Goal: Transaction & Acquisition: Purchase product/service

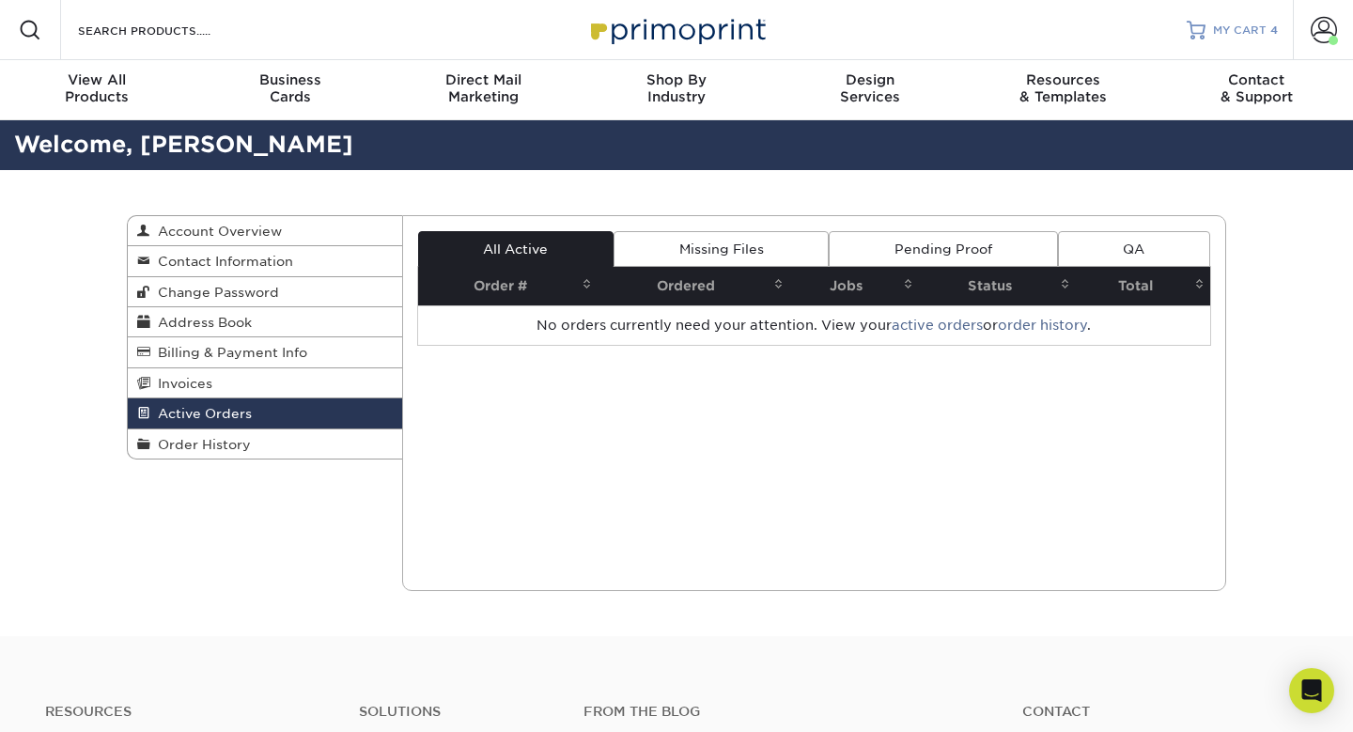
click at [1244, 26] on span "MY CART" at bounding box center [1240, 31] width 54 height 16
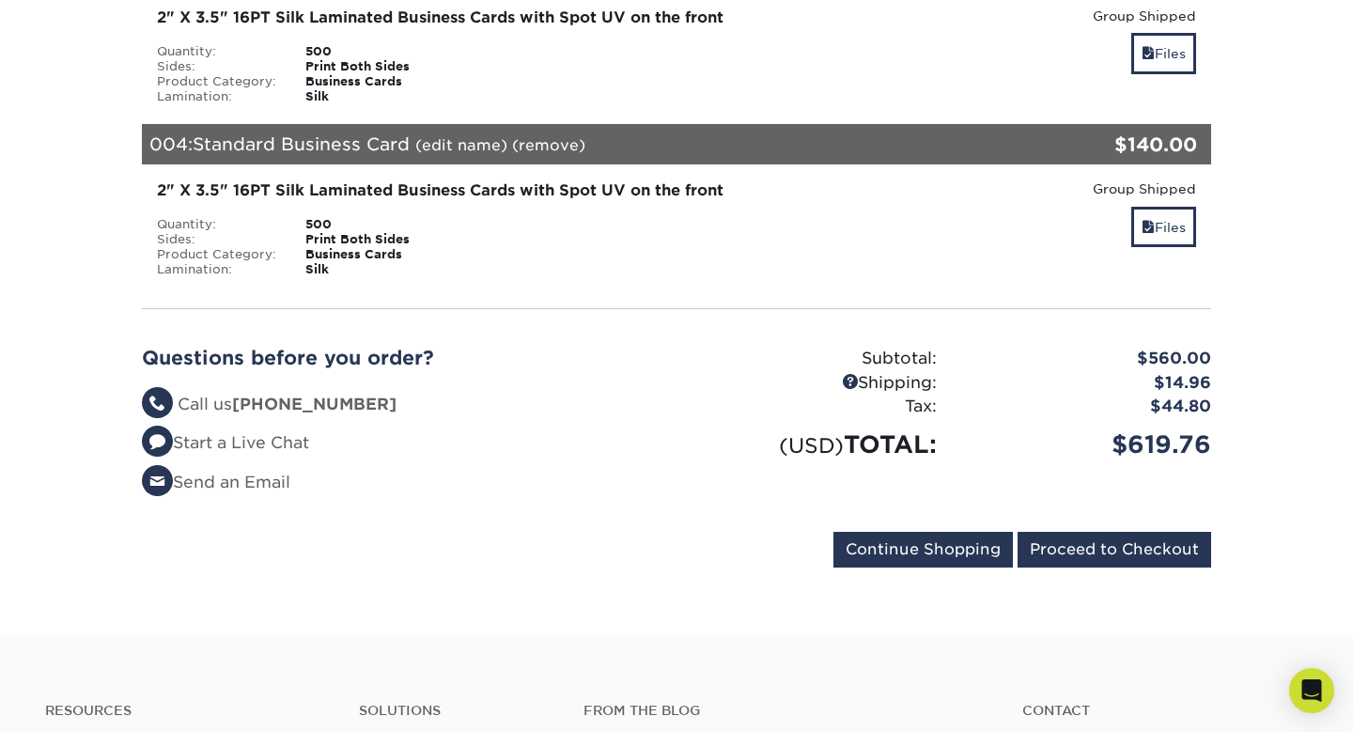
scroll to position [769, 0]
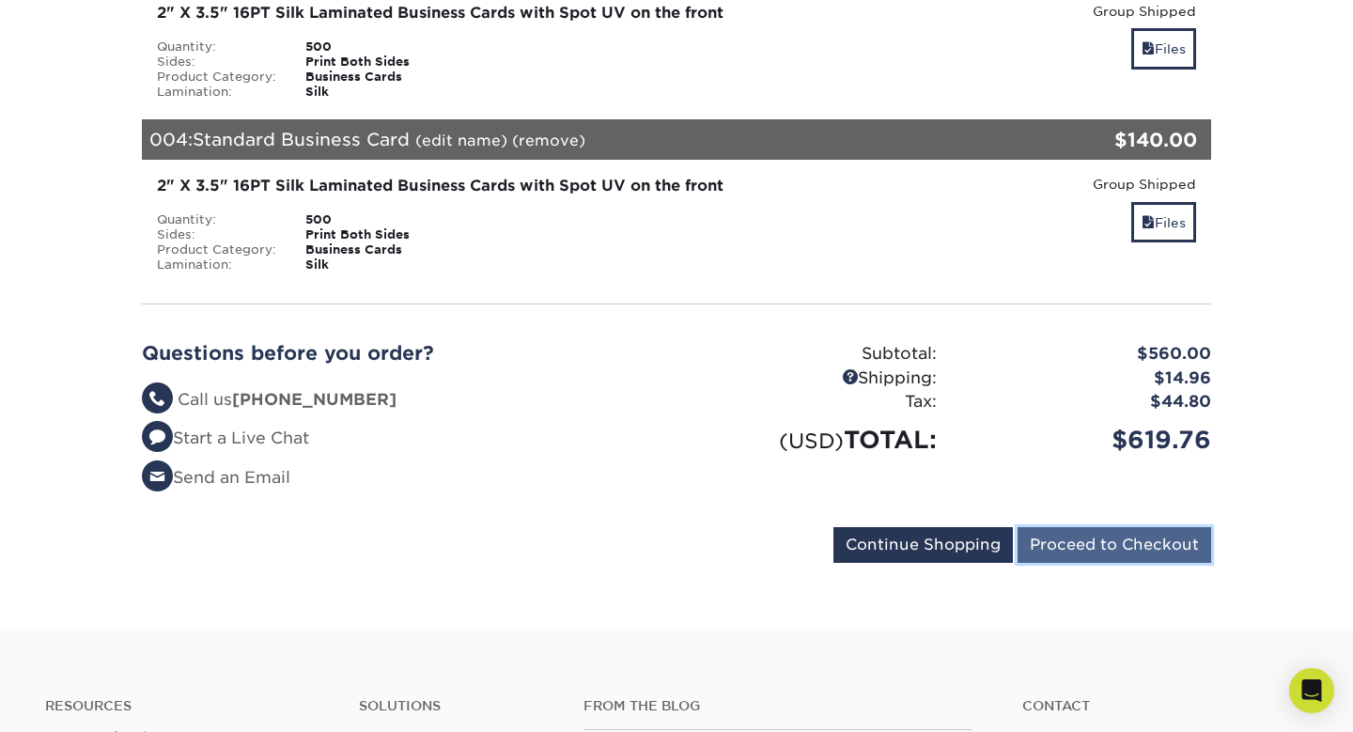
click at [1135, 549] on input "Proceed to Checkout" at bounding box center [1115, 545] width 194 height 36
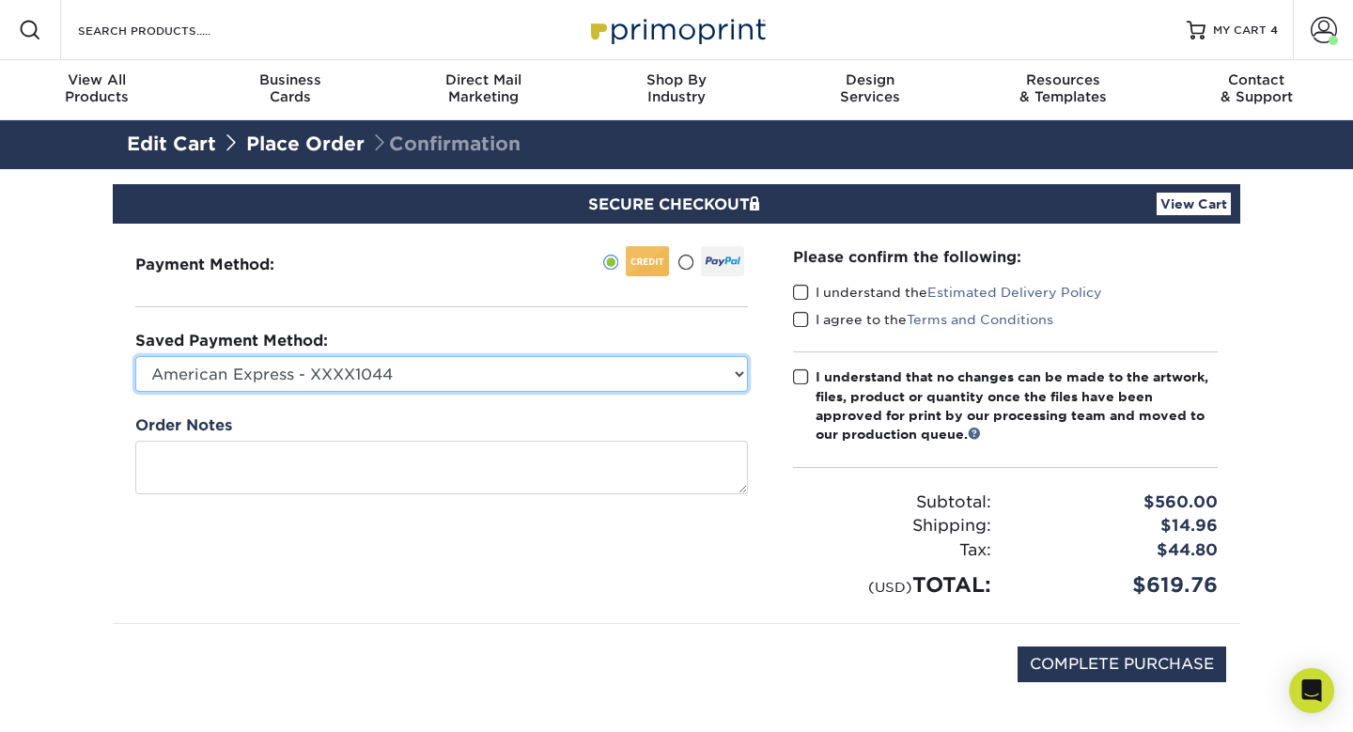
click at [396, 373] on select "American Express - XXXX1044 American Express - XXXX2042 New Credit Card" at bounding box center [441, 374] width 613 height 36
select select "72383"
click at [135, 356] on select "American Express - XXXX1044 American Express - XXXX2042 New Credit Card" at bounding box center [441, 374] width 613 height 36
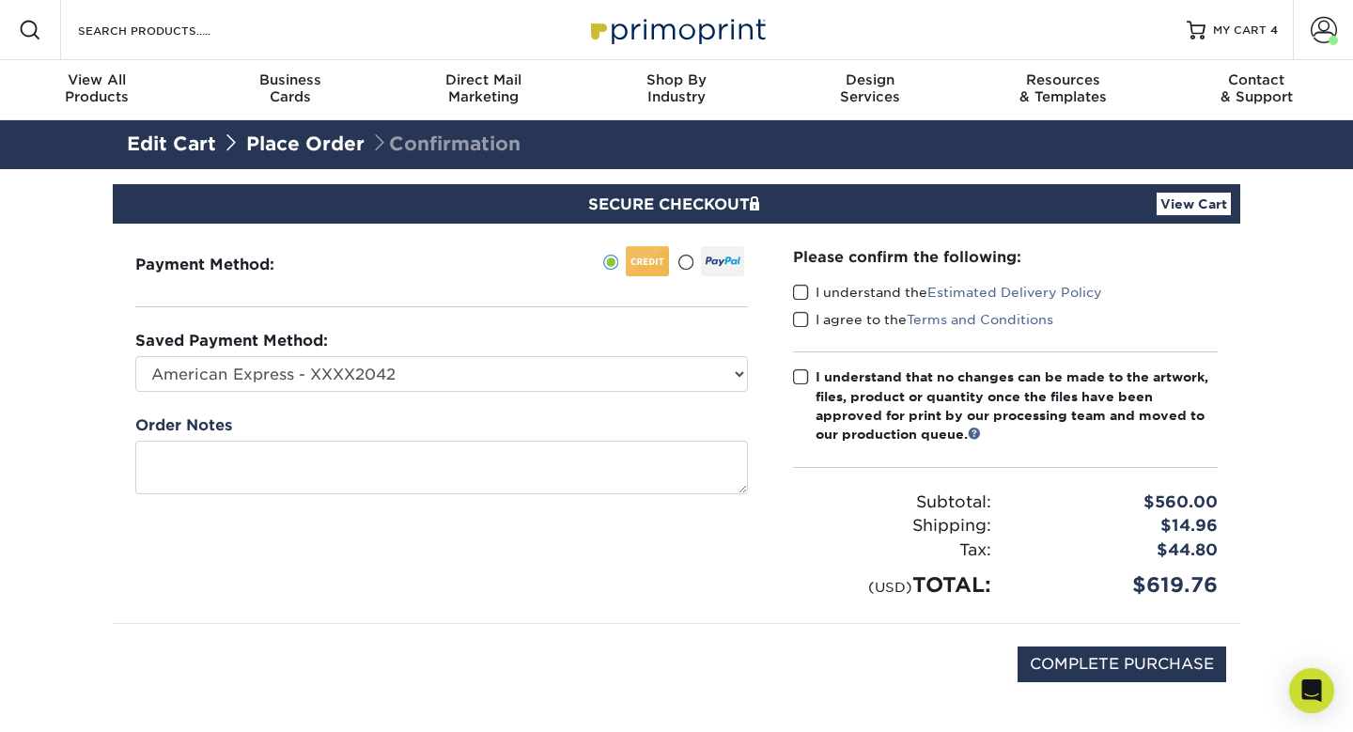
click at [431, 330] on div "Saved Payment Method: American Express - XXXX1044 American Express - XXXX2042 N…" at bounding box center [441, 361] width 613 height 62
click at [806, 291] on span at bounding box center [801, 293] width 16 height 18
click at [0, 0] on input "I understand the Estimated Delivery Policy" at bounding box center [0, 0] width 0 height 0
click at [796, 317] on span at bounding box center [801, 320] width 16 height 18
click at [0, 0] on input "I agree to the Terms and Conditions" at bounding box center [0, 0] width 0 height 0
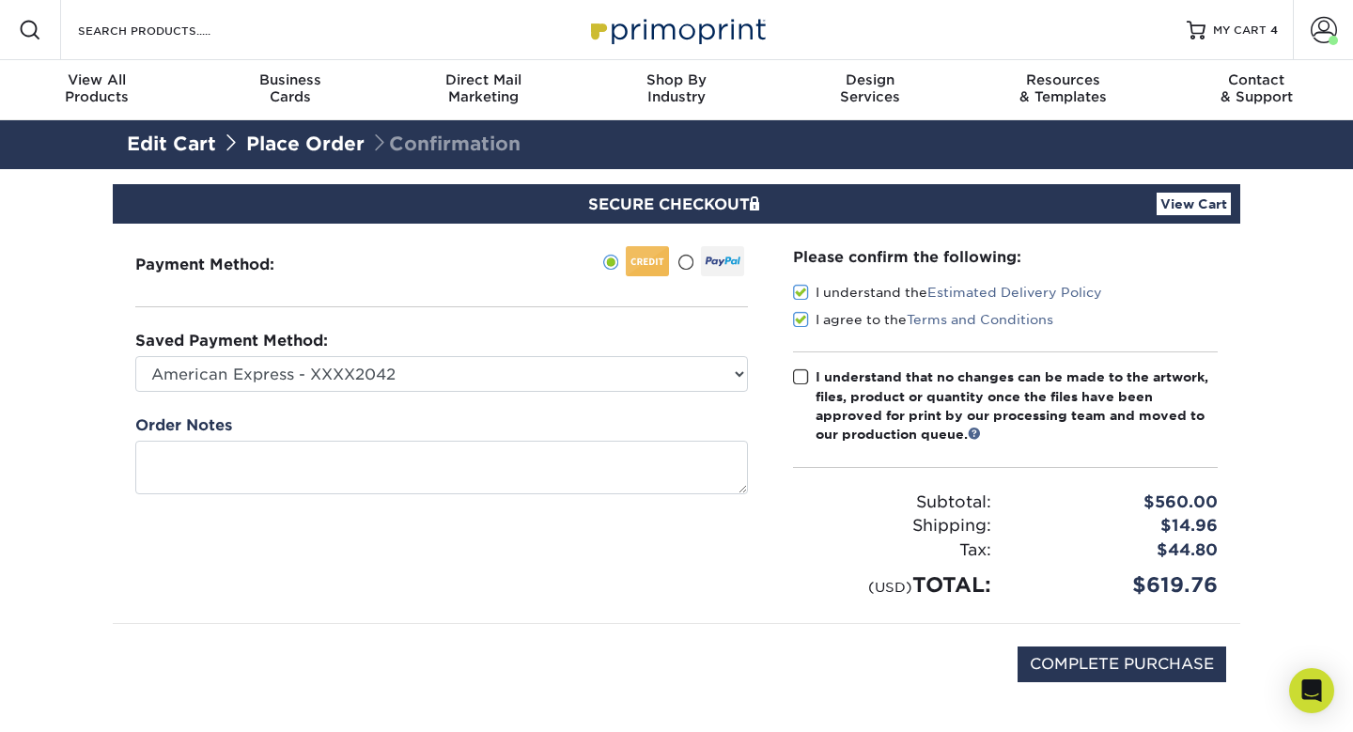
click at [802, 372] on span at bounding box center [801, 377] width 16 height 18
click at [0, 0] on input "I understand that no changes can be made to the artwork, files, product or quan…" at bounding box center [0, 0] width 0 height 0
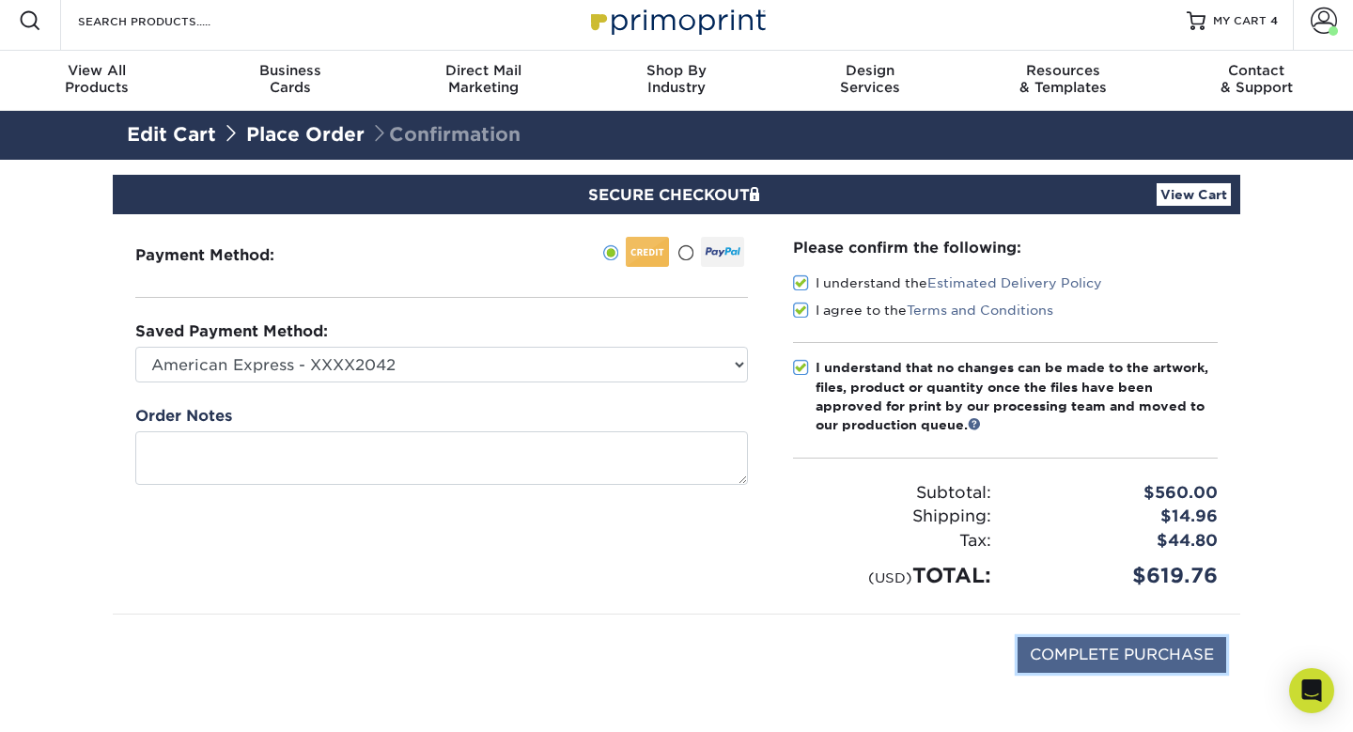
click at [1090, 660] on input "COMPLETE PURCHASE" at bounding box center [1122, 655] width 209 height 36
type input "PROCESSING, PLEASE WAIT..."
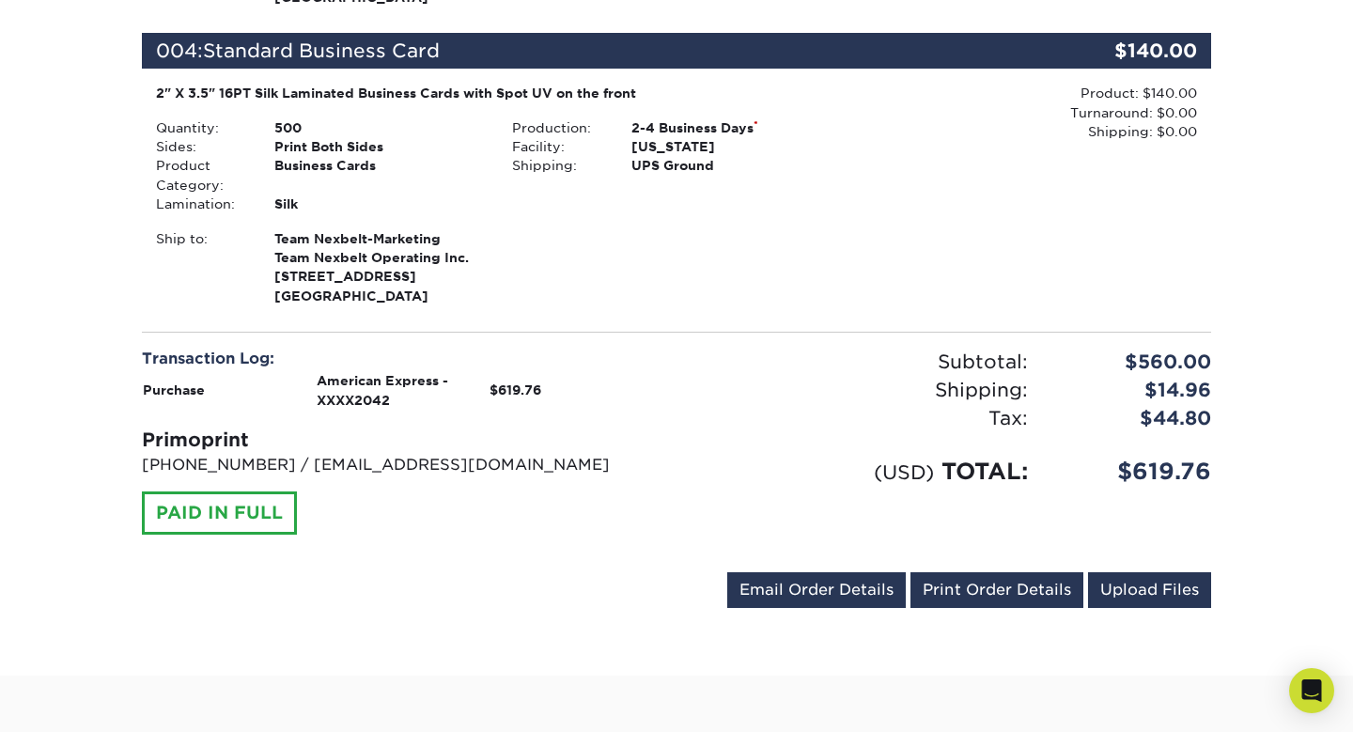
scroll to position [1400, 0]
